Goal: Find specific page/section: Find specific page/section

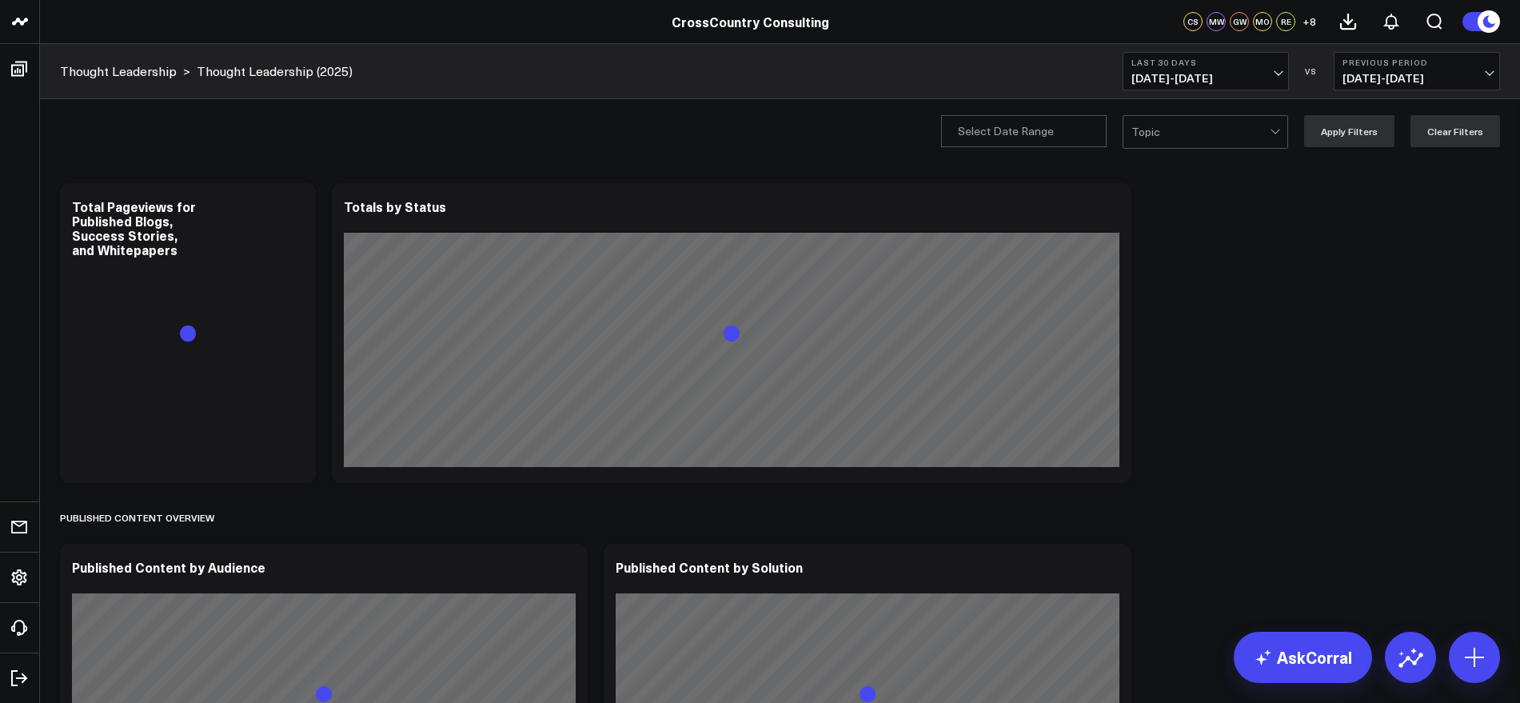
click at [1273, 80] on span "[DATE] - [DATE]" at bounding box center [1205, 78] width 149 height 13
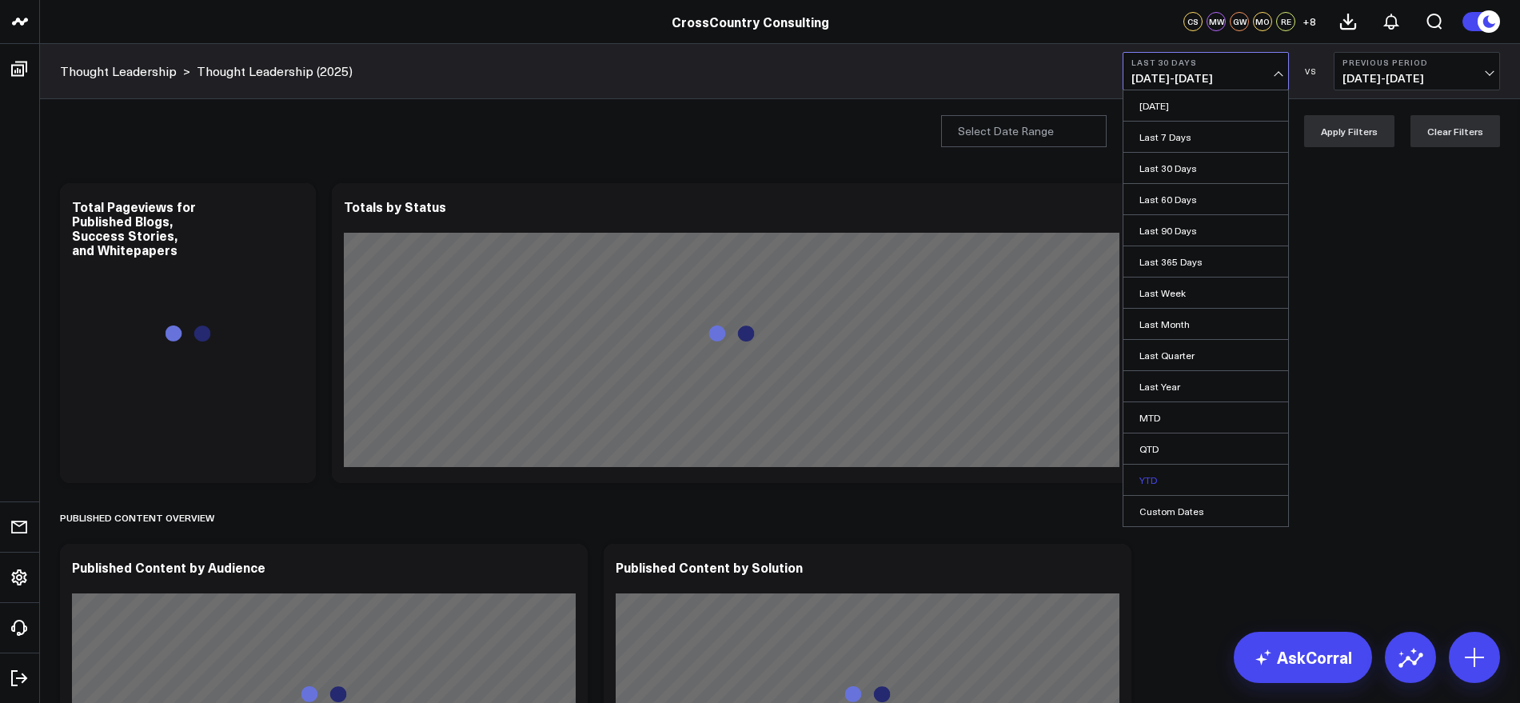
click at [1139, 472] on link "YTD" at bounding box center [1205, 479] width 165 height 30
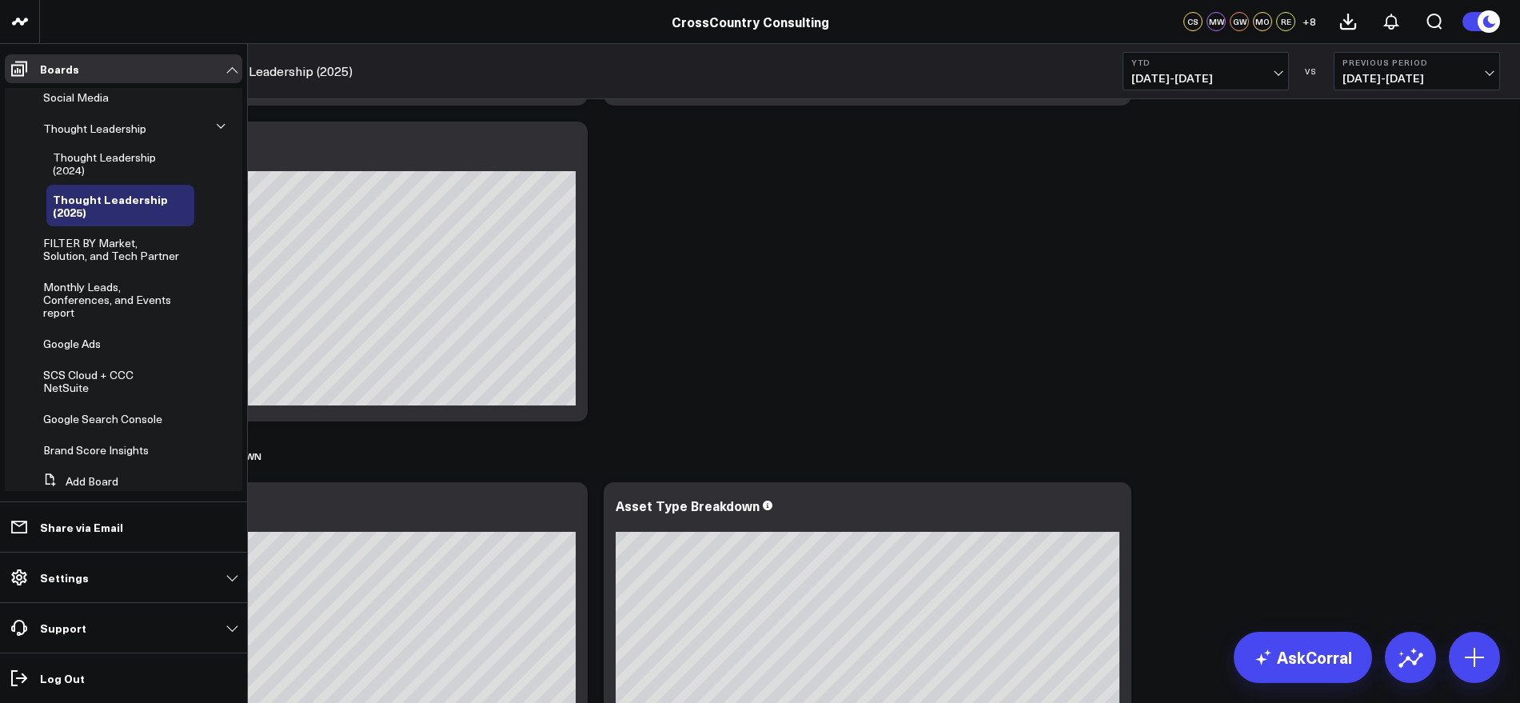
scroll to position [429, 0]
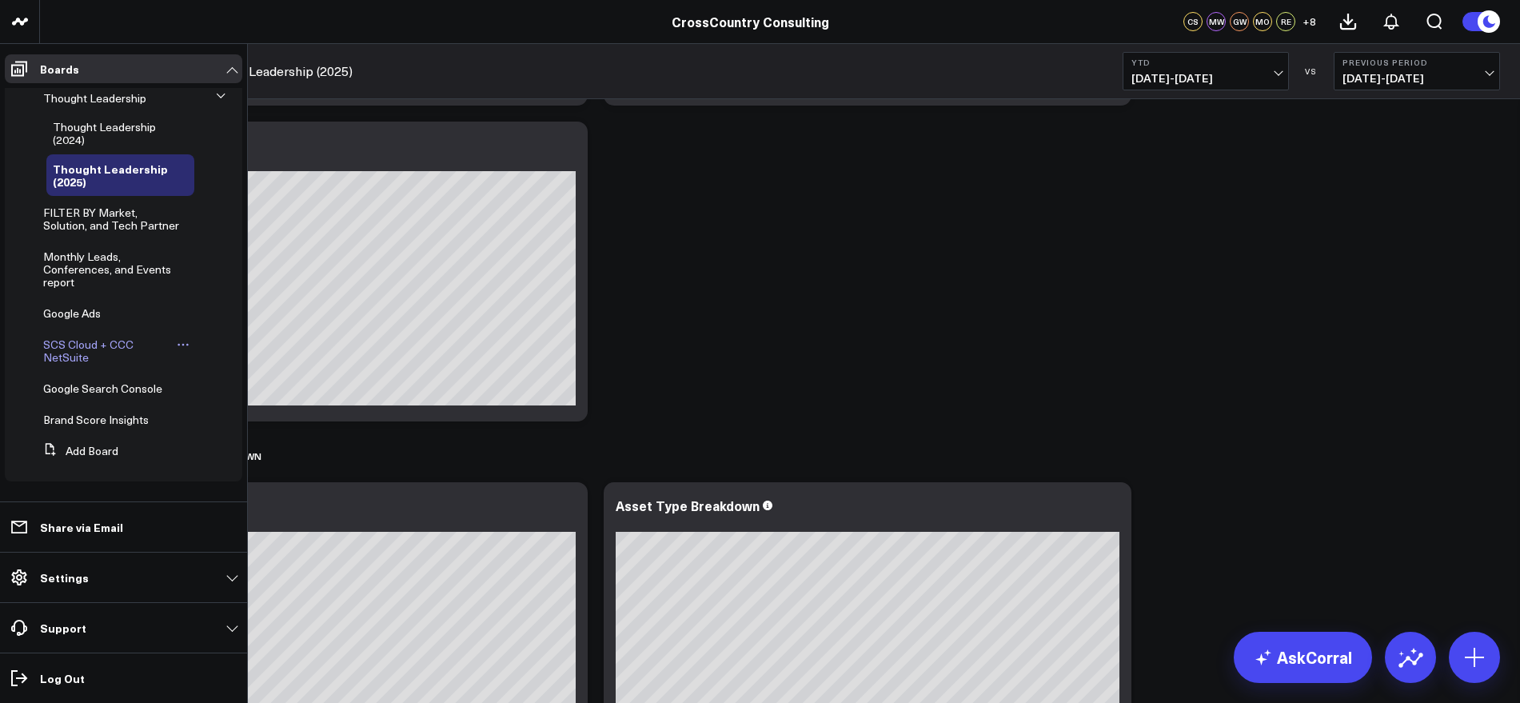
click at [66, 335] on div "SCS Cloud + CCC NetSuite" at bounding box center [115, 351] width 157 height 42
click at [66, 261] on span "Monthly Leads, Conferences, and Events report" at bounding box center [107, 269] width 128 height 41
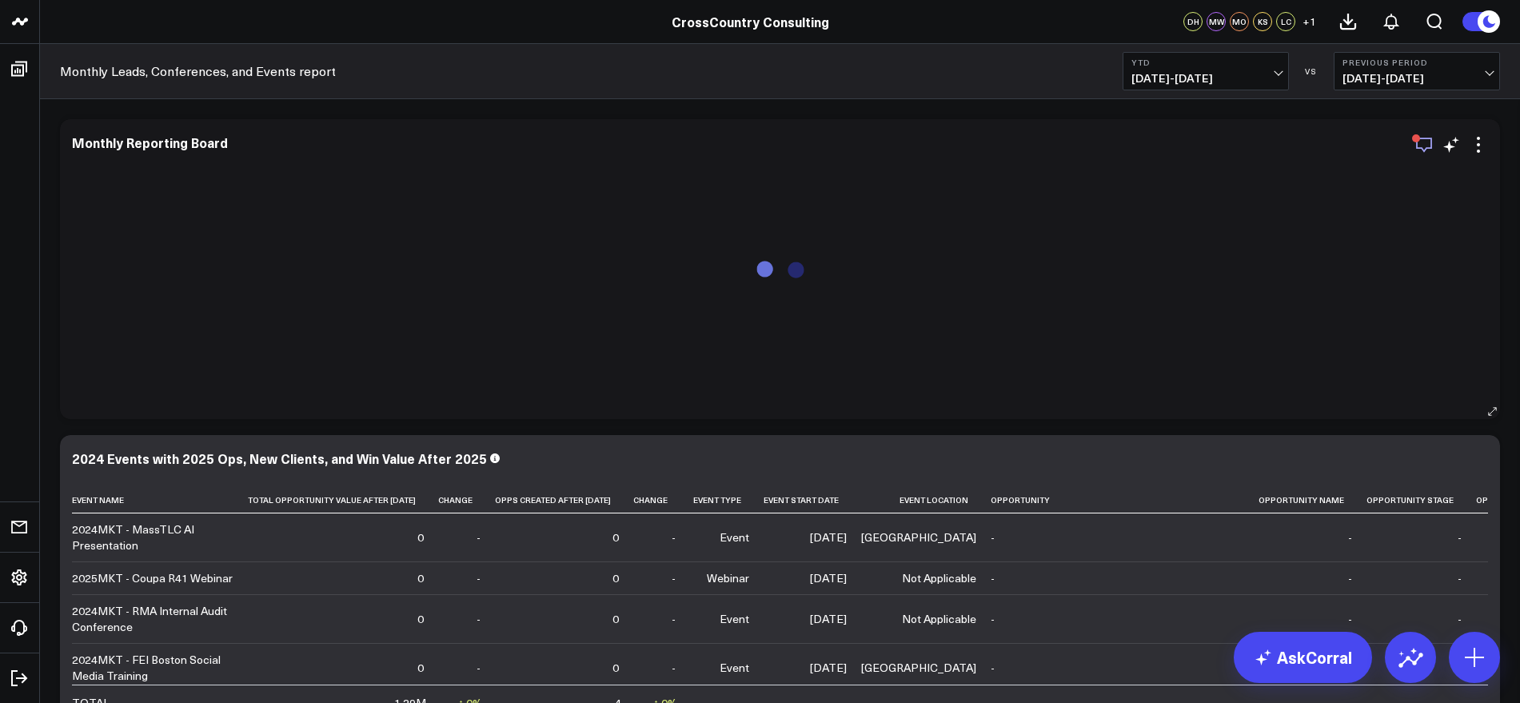
click at [1424, 146] on icon "button" at bounding box center [1423, 144] width 19 height 19
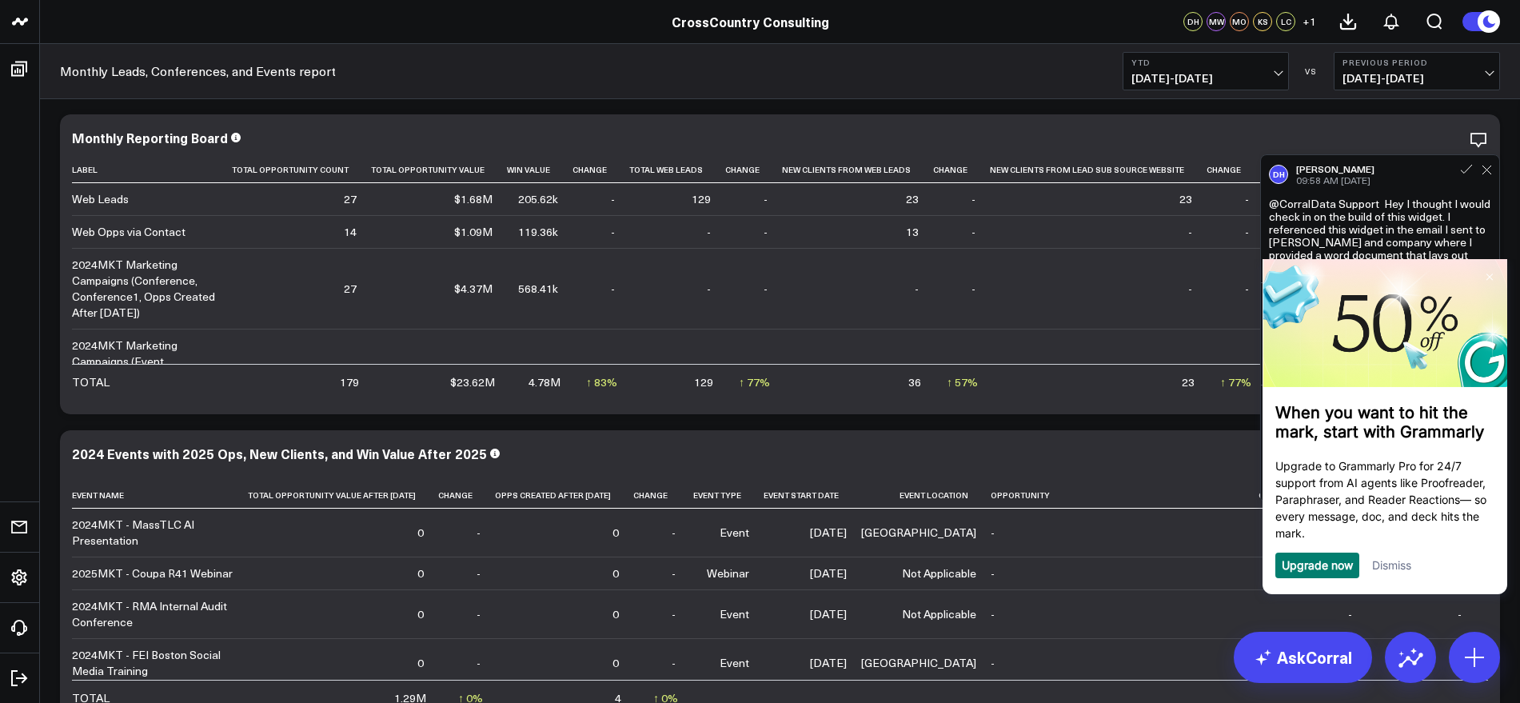
scroll to position [22, 0]
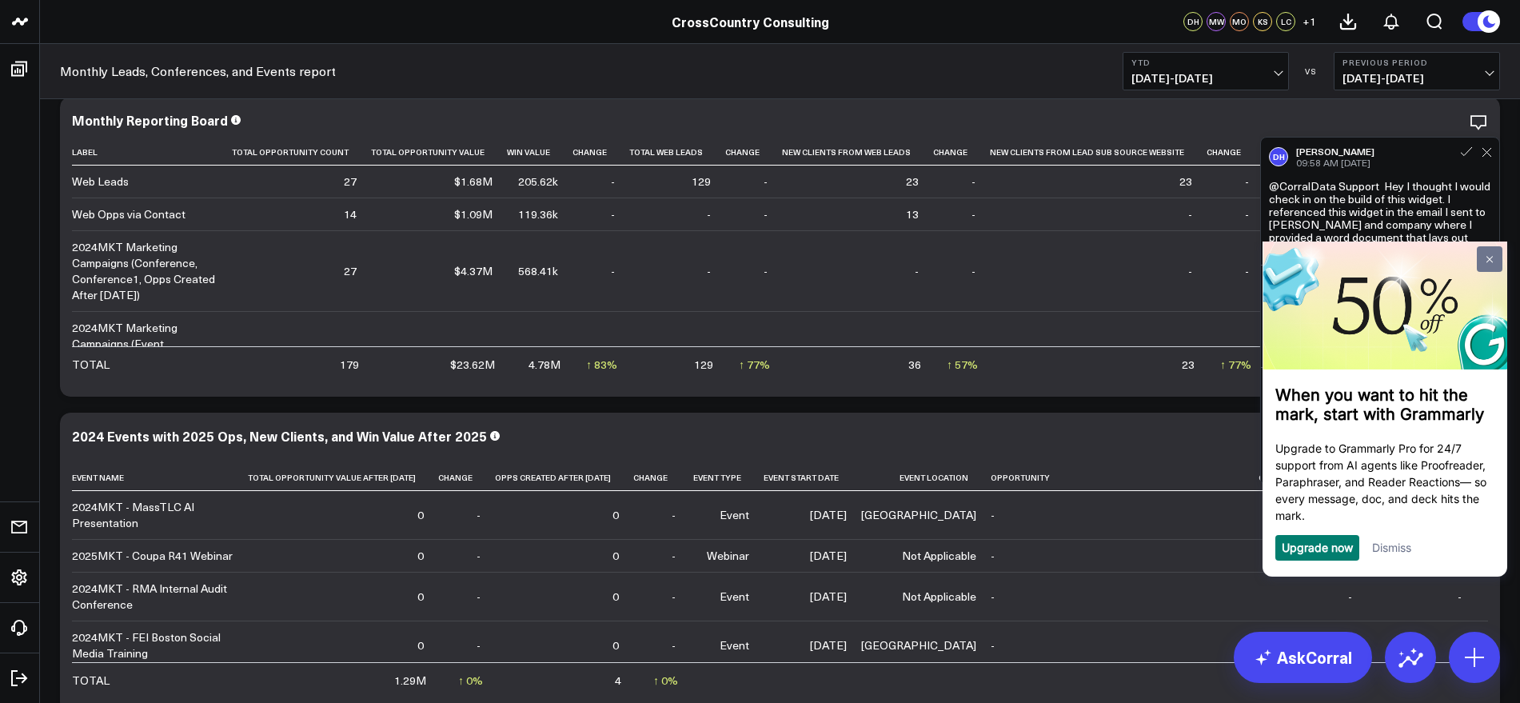
click at [1495, 261] on link at bounding box center [1489, 259] width 26 height 26
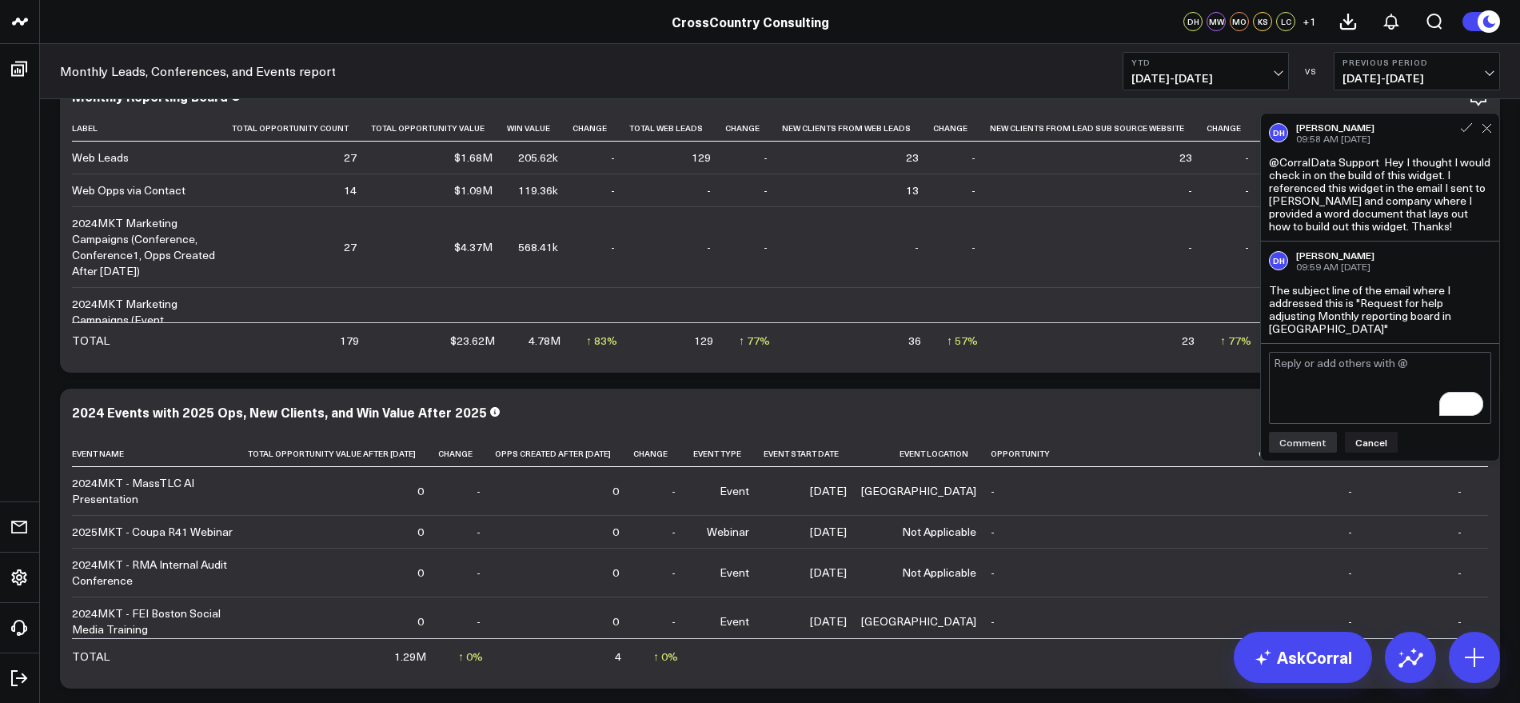
scroll to position [2, 0]
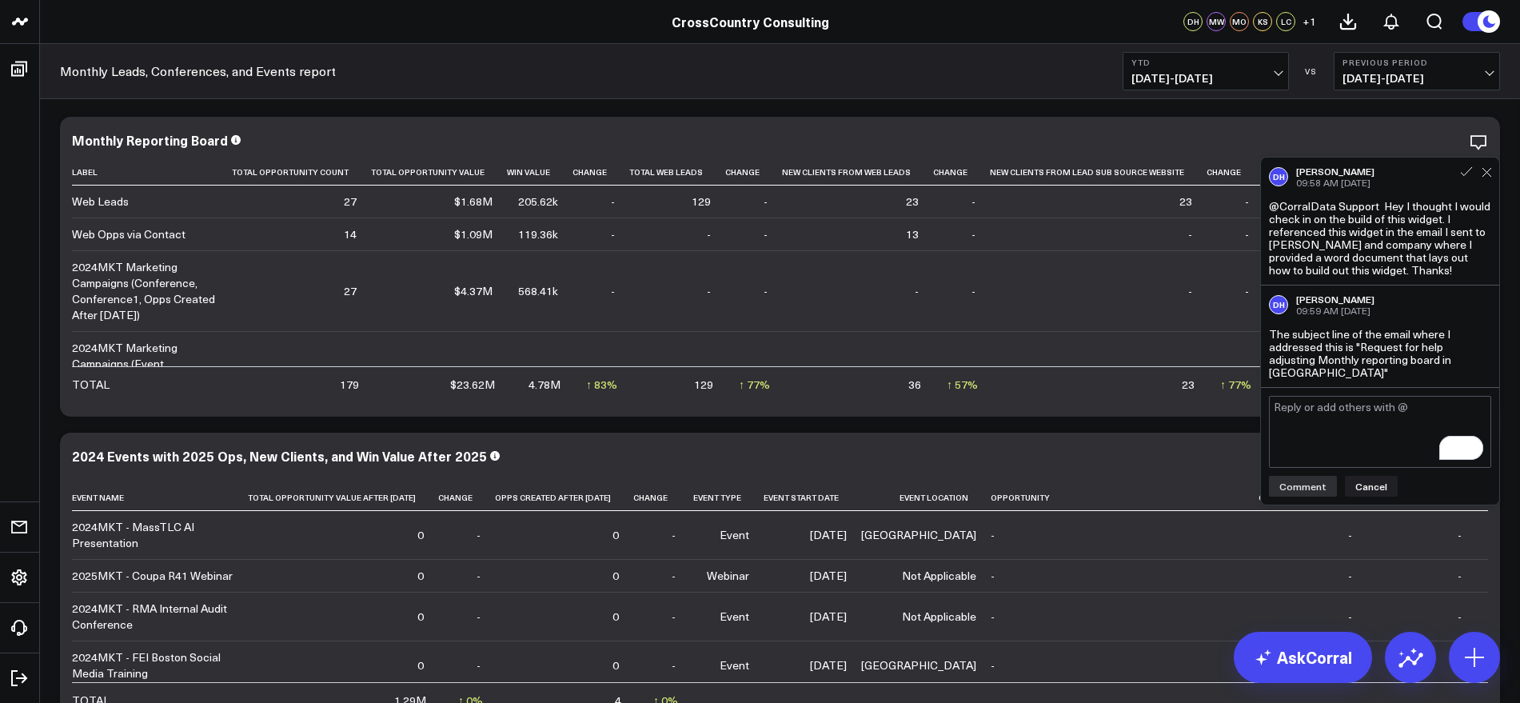
click at [1488, 184] on div "DH [PERSON_NAME] 09:58 AM [DATE]" at bounding box center [1380, 176] width 222 height 22
click at [1489, 177] on button at bounding box center [1486, 172] width 10 height 14
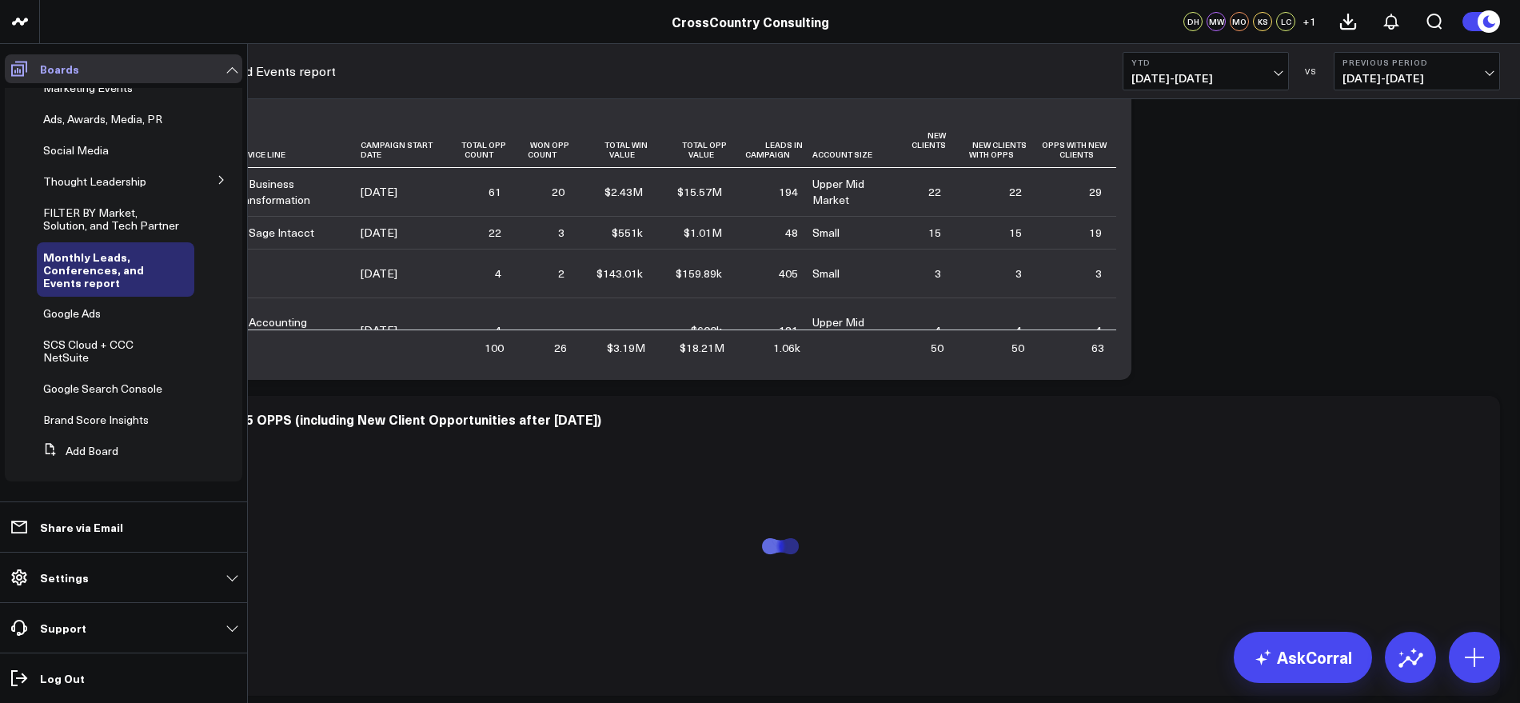
scroll to position [327, 0]
click at [77, 92] on span "Marketing Events" at bounding box center [88, 87] width 90 height 15
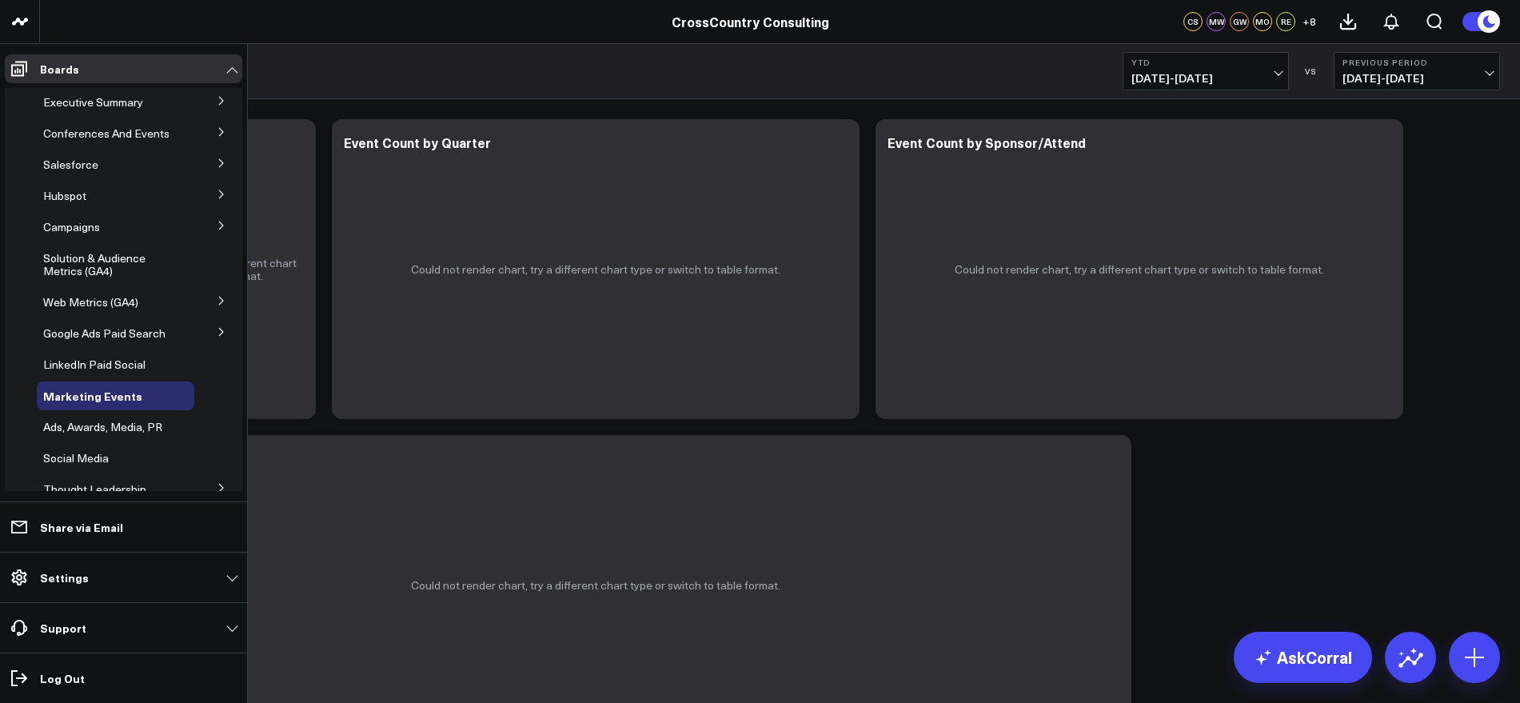
scroll to position [346, 0]
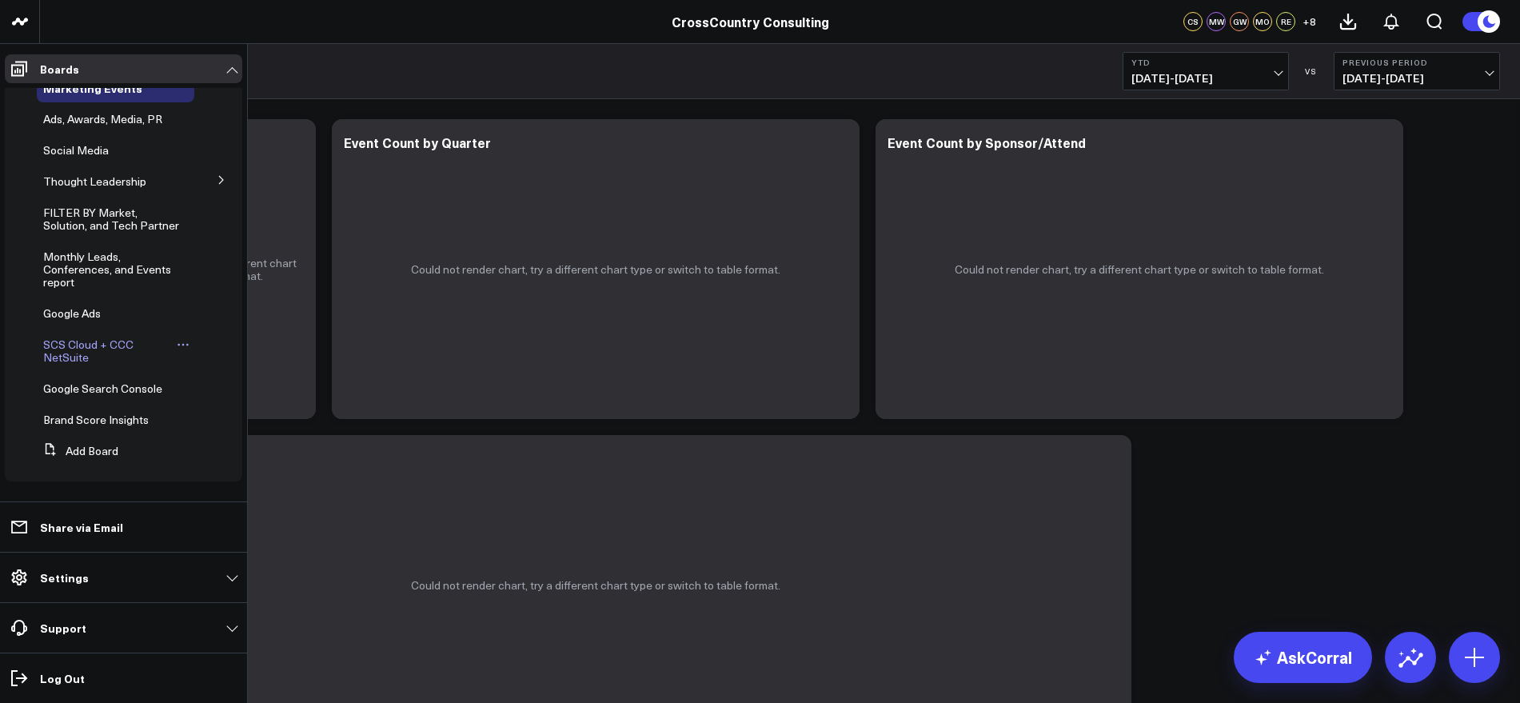
click at [82, 353] on span "SCS Cloud + CCC NetSuite" at bounding box center [88, 351] width 90 height 28
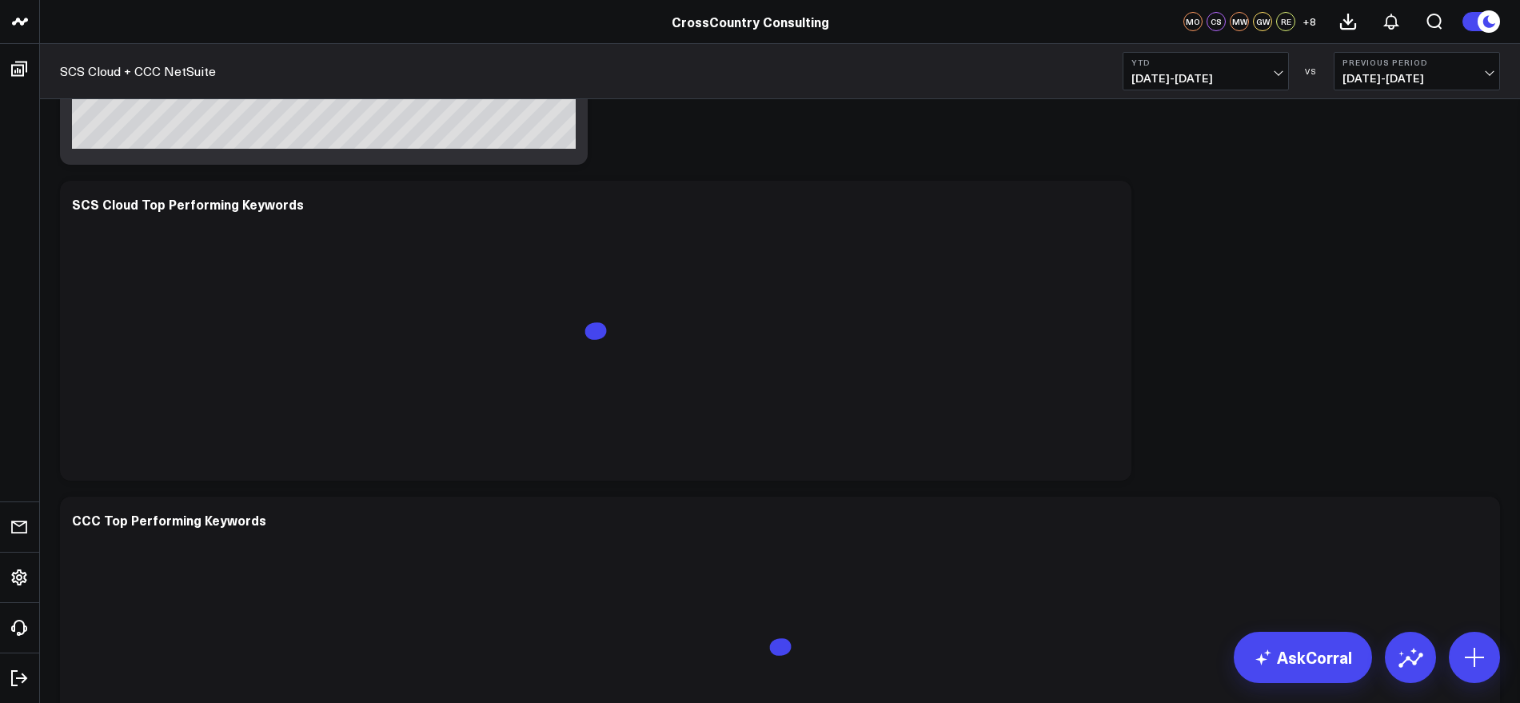
scroll to position [1606, 0]
